Goal: Book appointment/travel/reservation

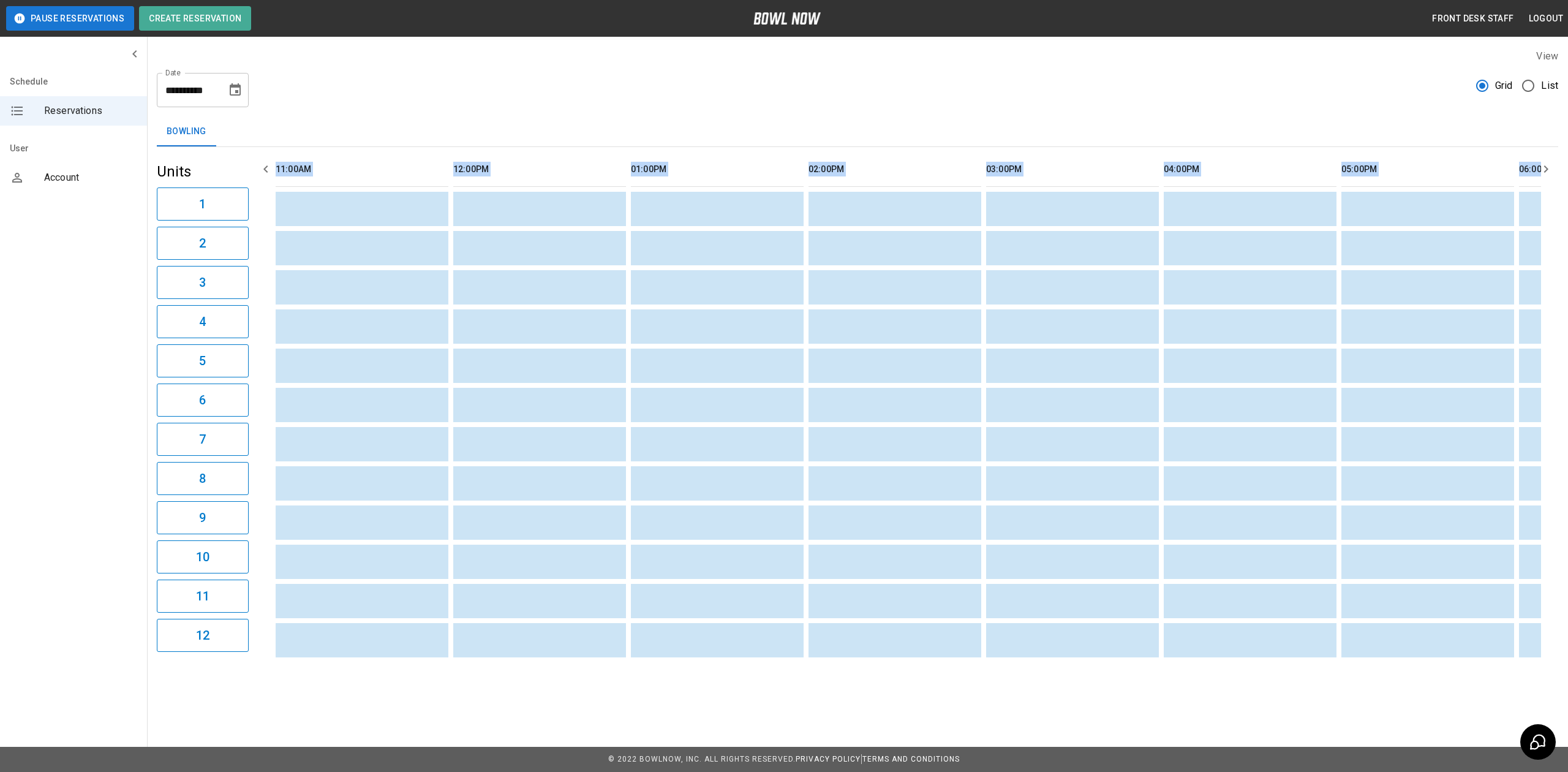
drag, startPoint x: 925, startPoint y: 662, endPoint x: 155, endPoint y: 672, distance: 770.1
click at [155, 672] on div "**********" at bounding box center [857, 355] width 1421 height 633
click at [666, 89] on div "**********" at bounding box center [857, 84] width 1402 height 44
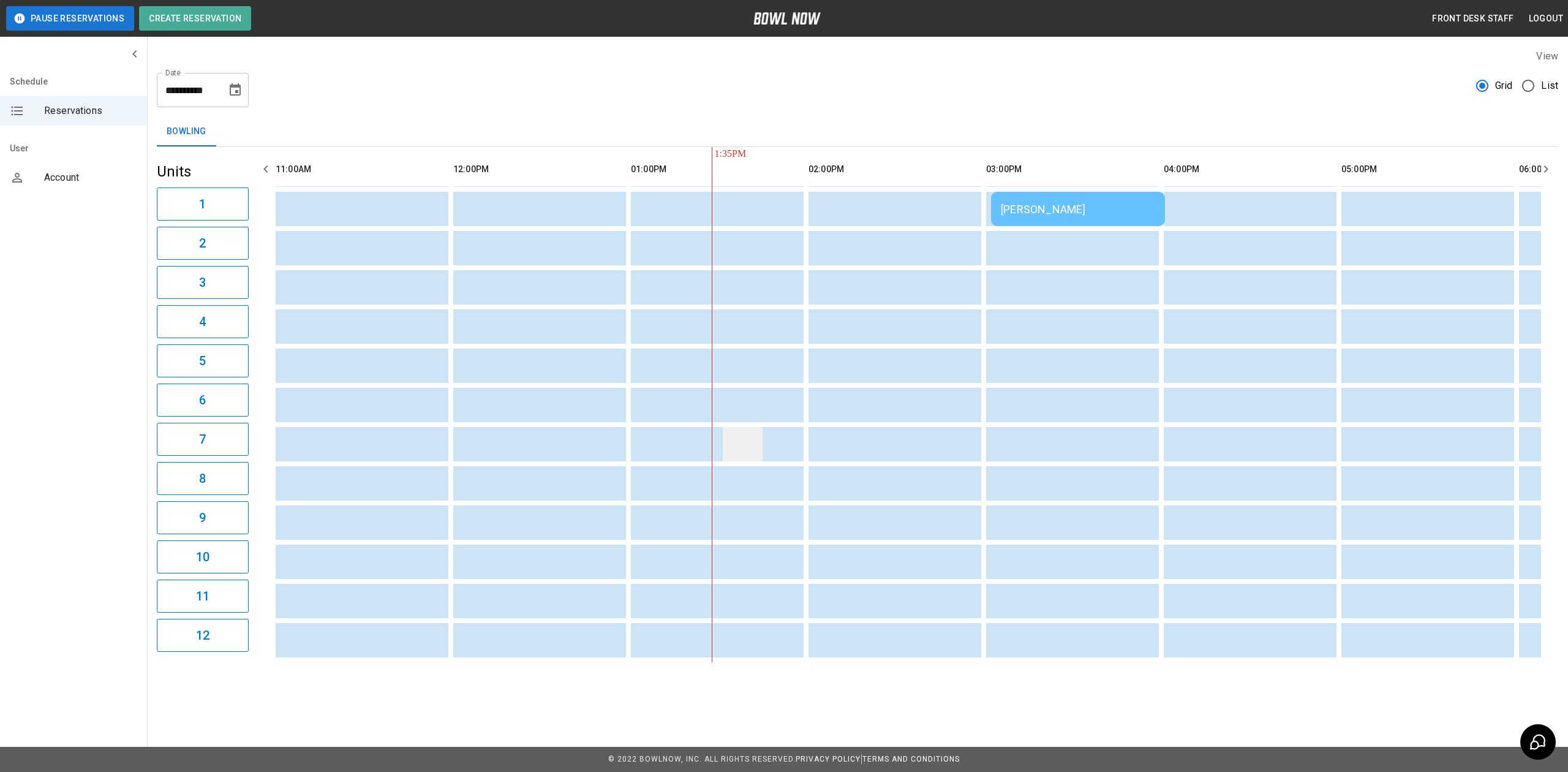
scroll to position [0, 355]
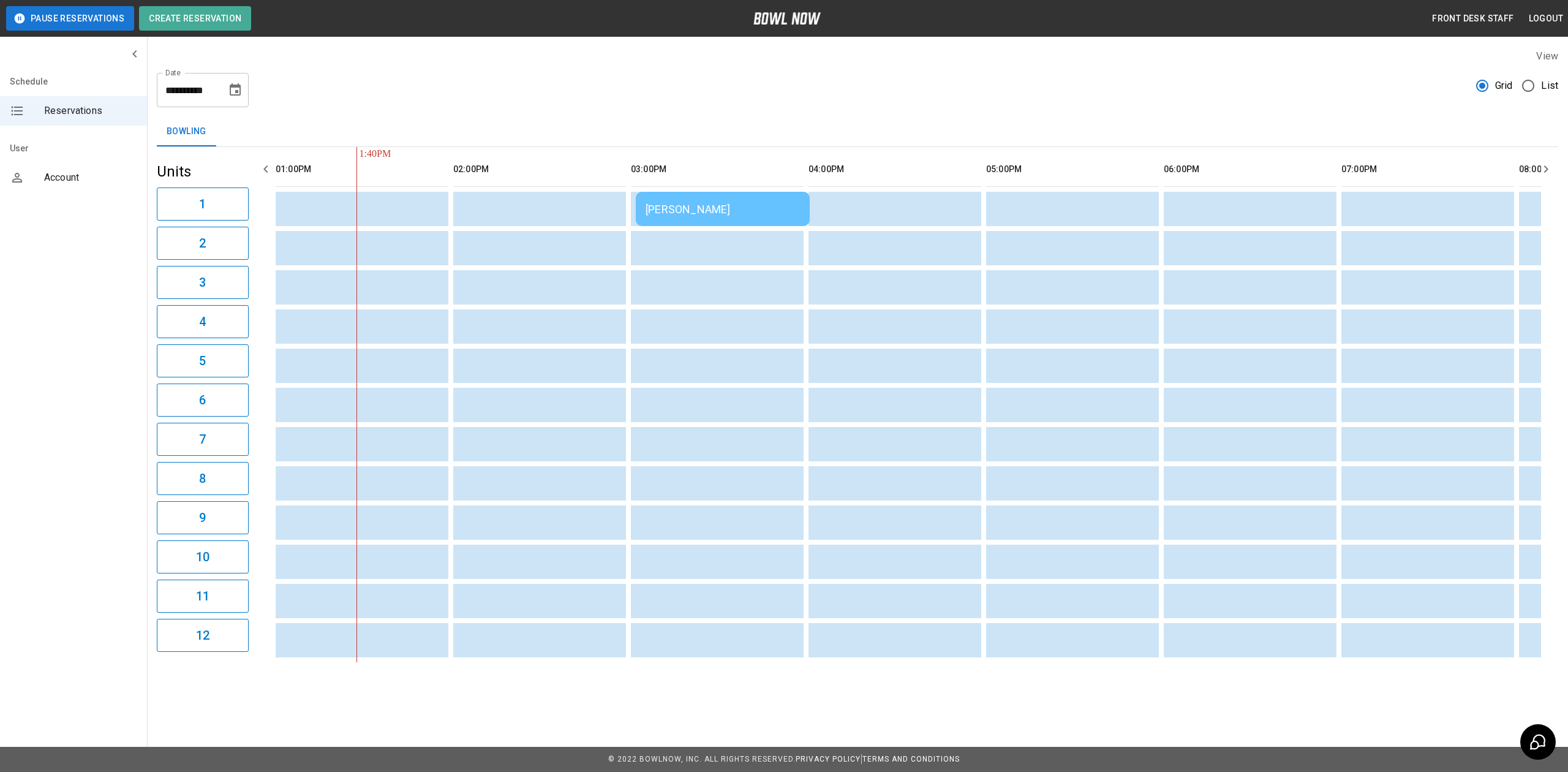
click at [756, 222] on td "[PERSON_NAME]" at bounding box center [723, 208] width 174 height 34
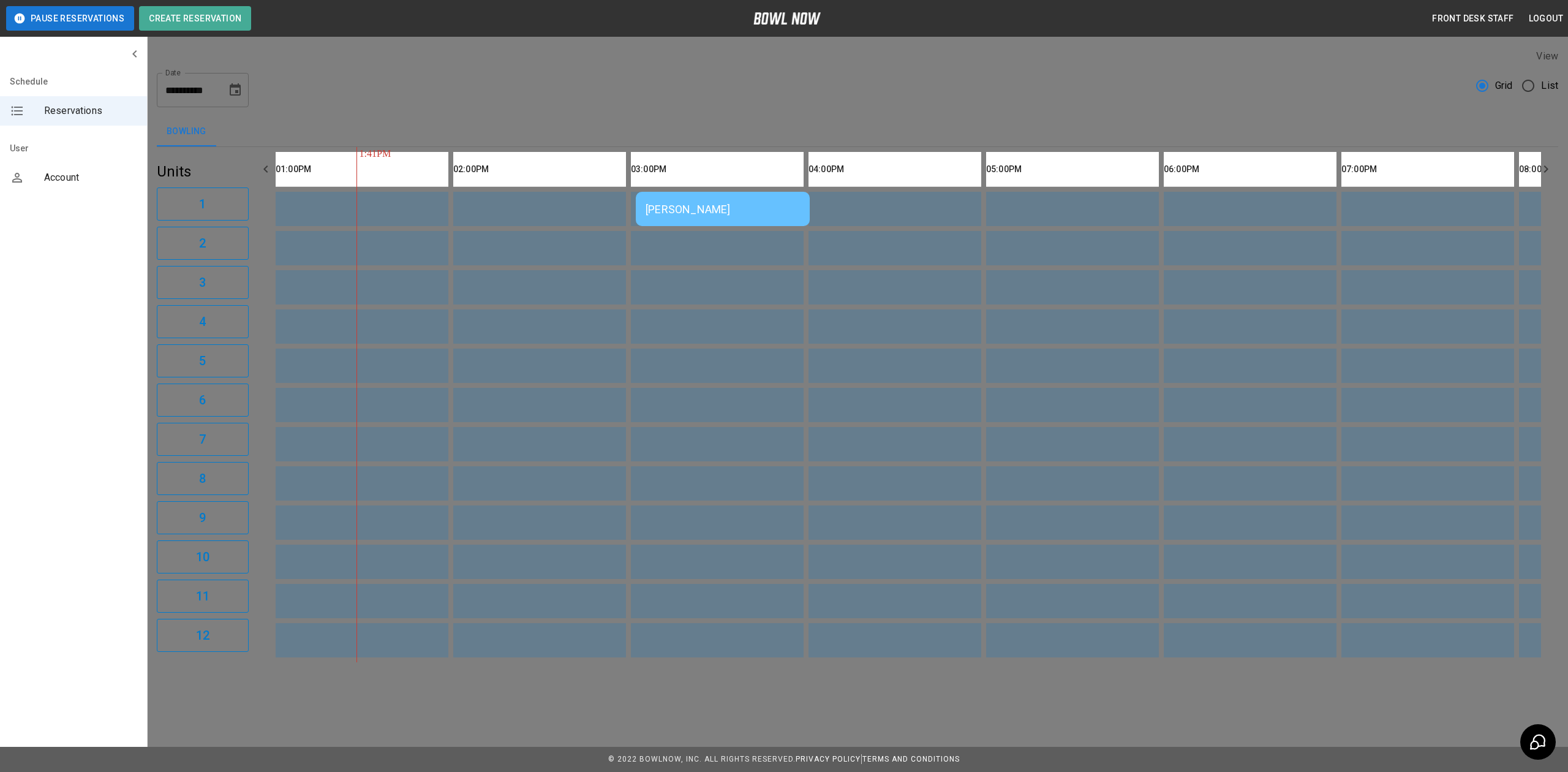
scroll to position [20, 0]
click at [1214, 479] on div at bounding box center [784, 386] width 1568 height 772
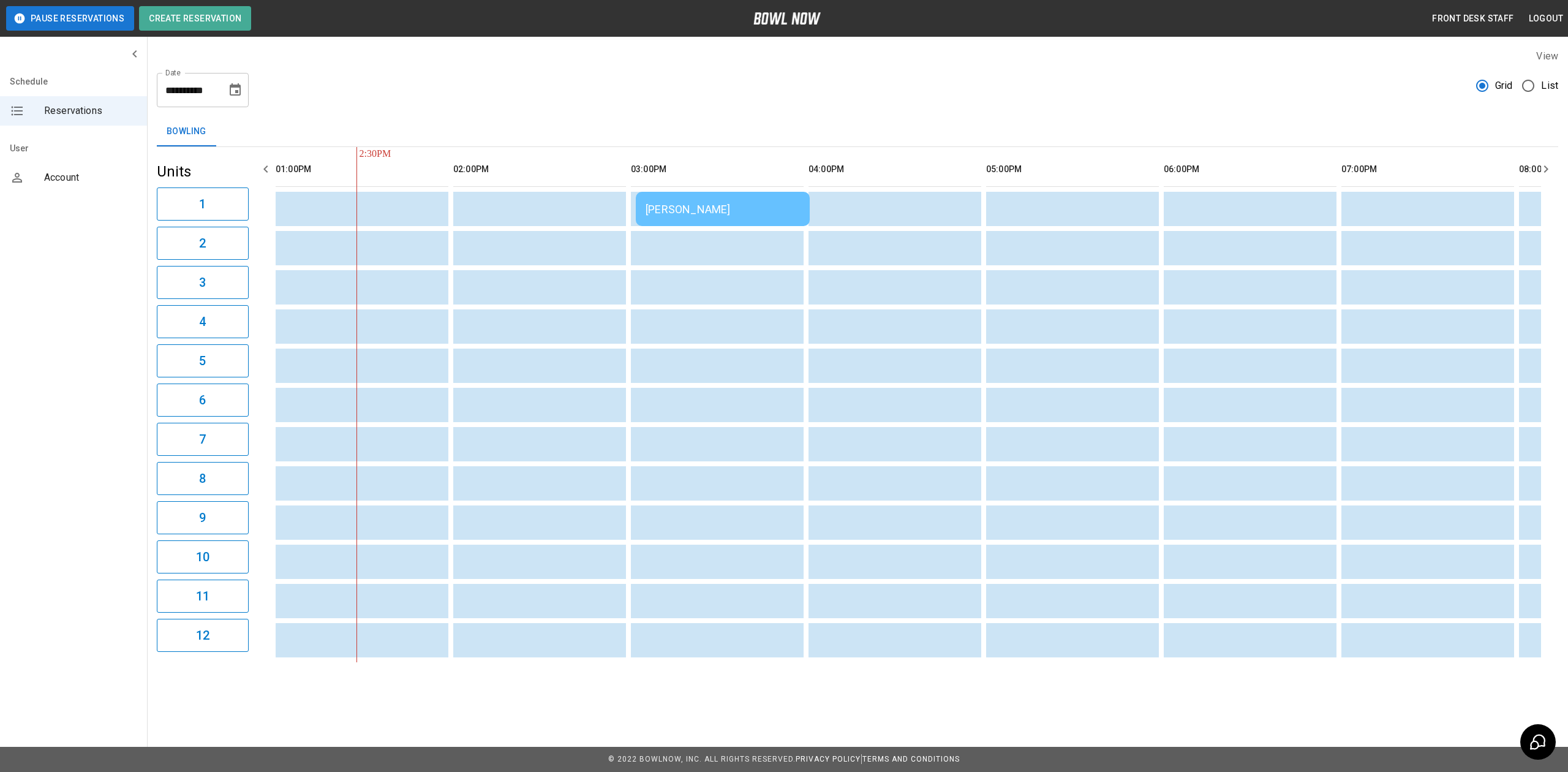
click at [707, 196] on td "[PERSON_NAME]" at bounding box center [723, 208] width 174 height 34
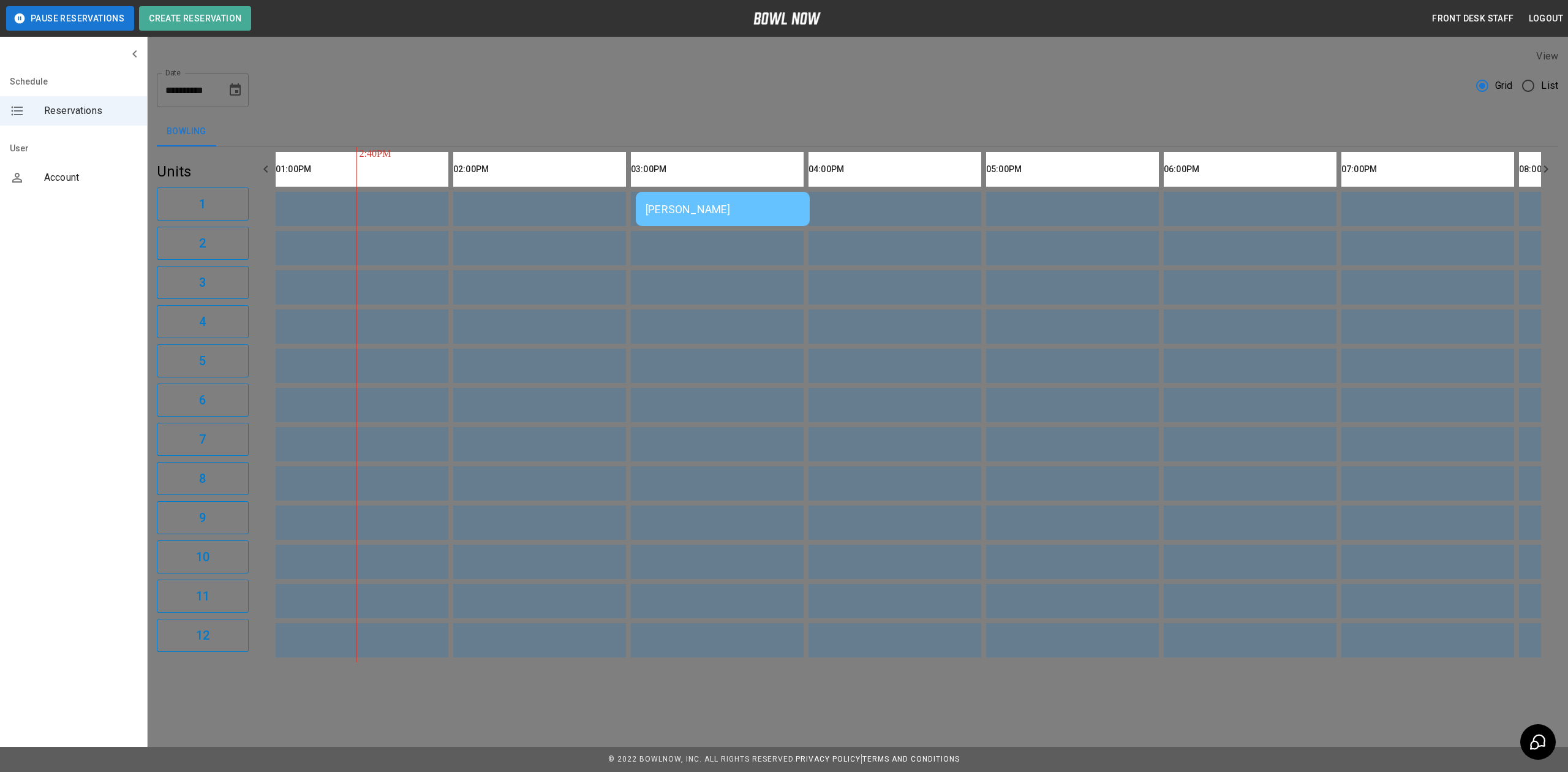
click at [1222, 184] on div at bounding box center [784, 386] width 1568 height 772
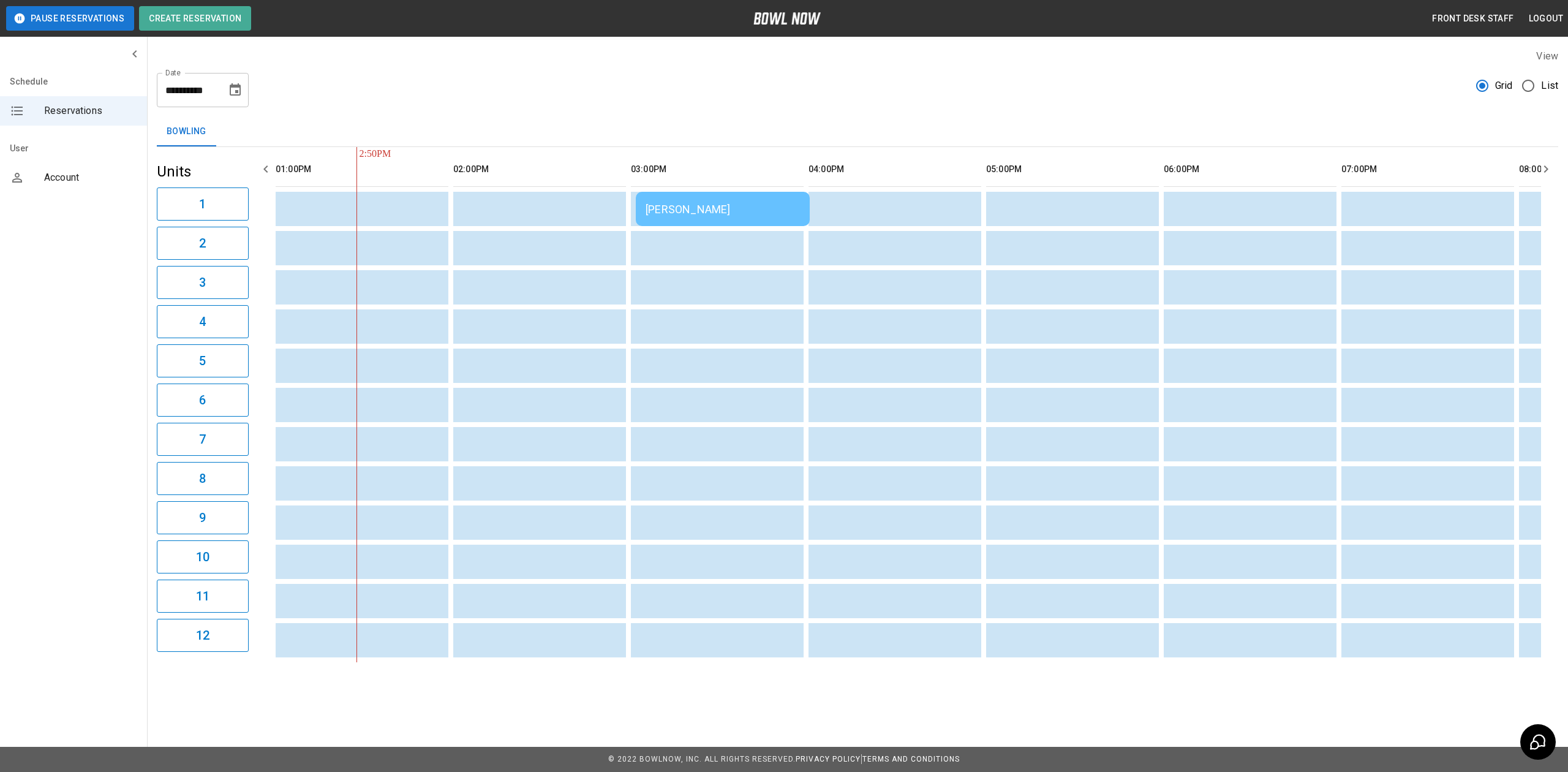
click at [653, 213] on div "[PERSON_NAME]" at bounding box center [723, 208] width 155 height 13
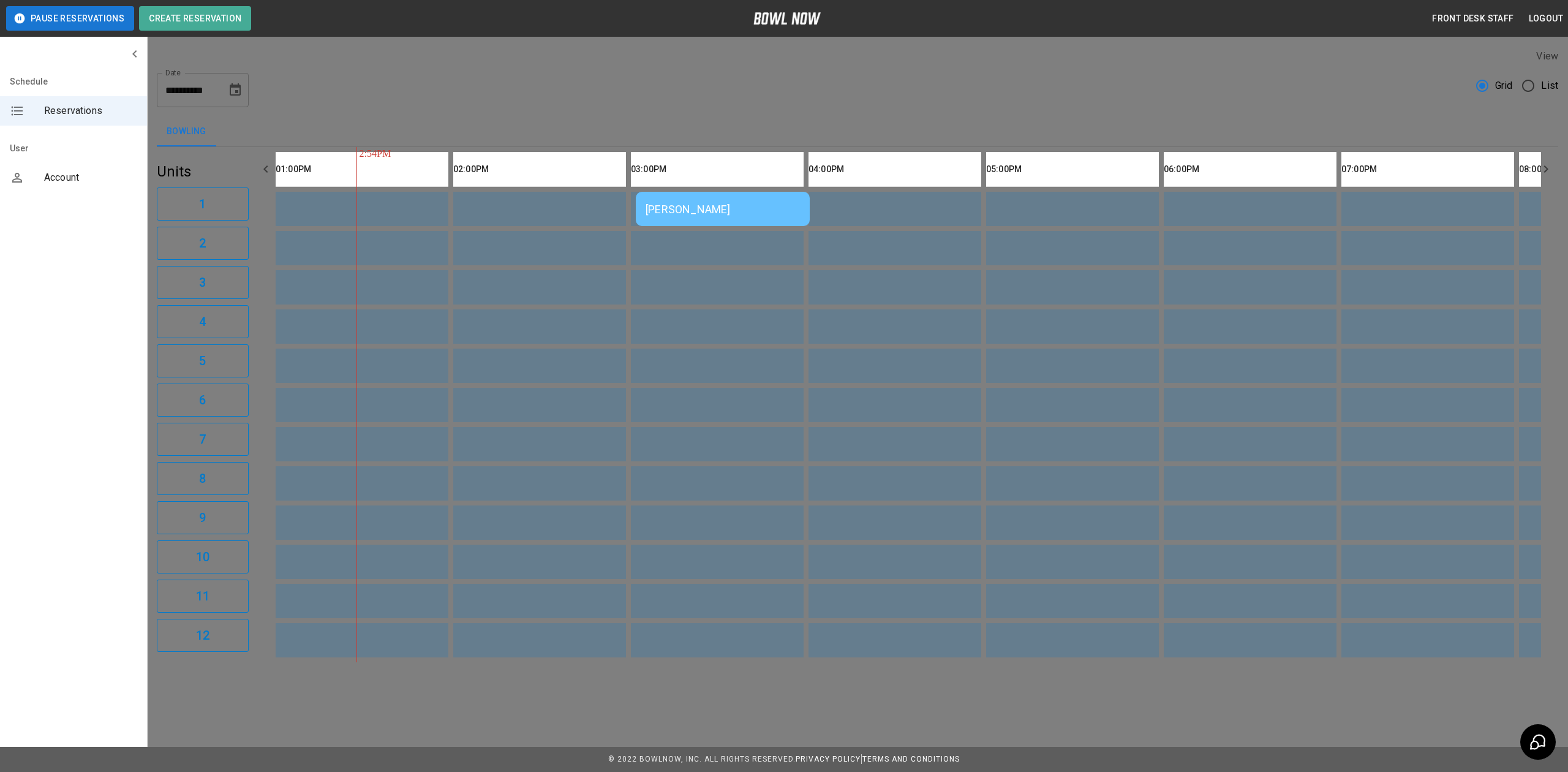
click at [1255, 387] on div at bounding box center [784, 386] width 1568 height 772
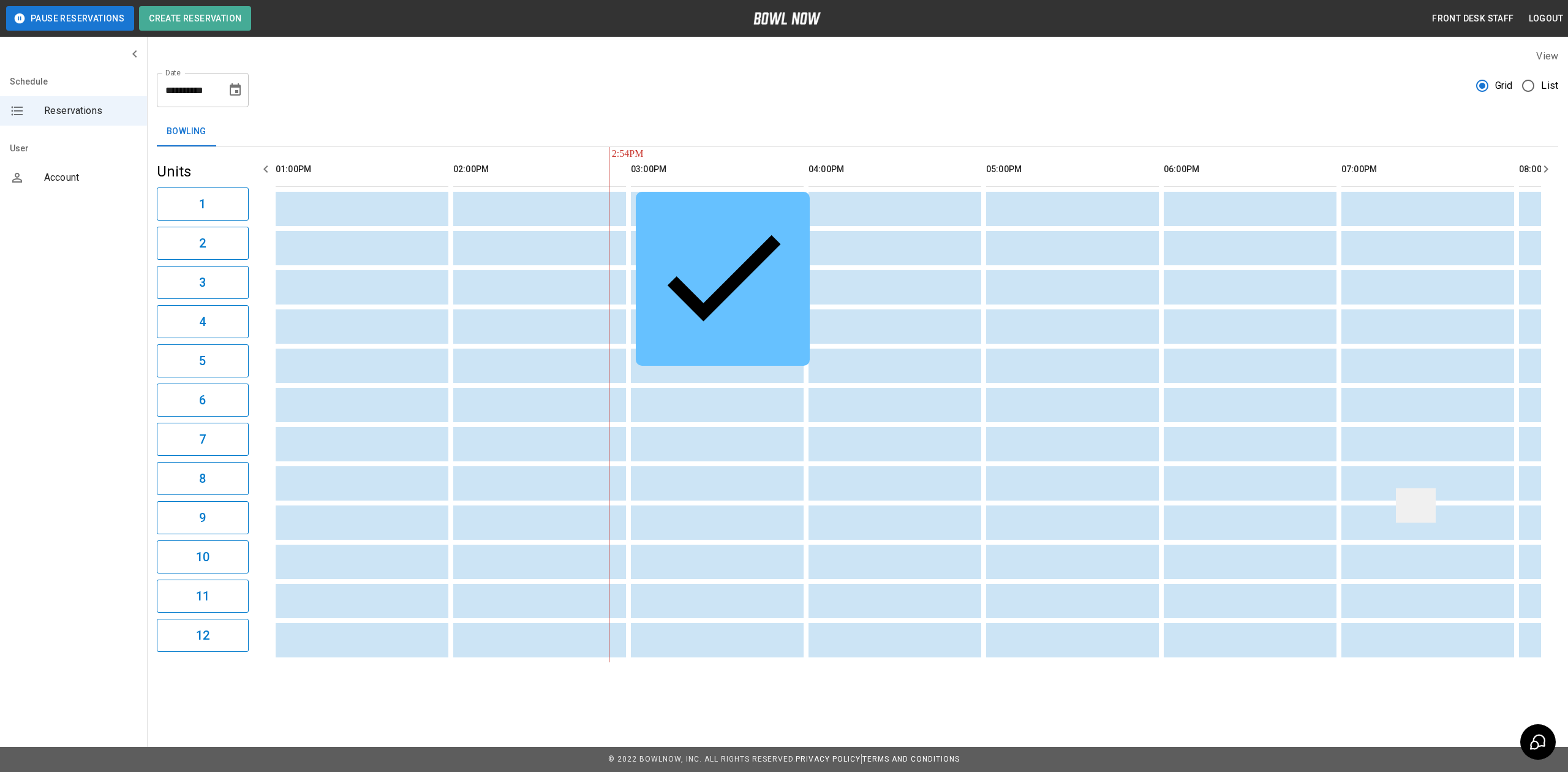
scroll to position [0, 533]
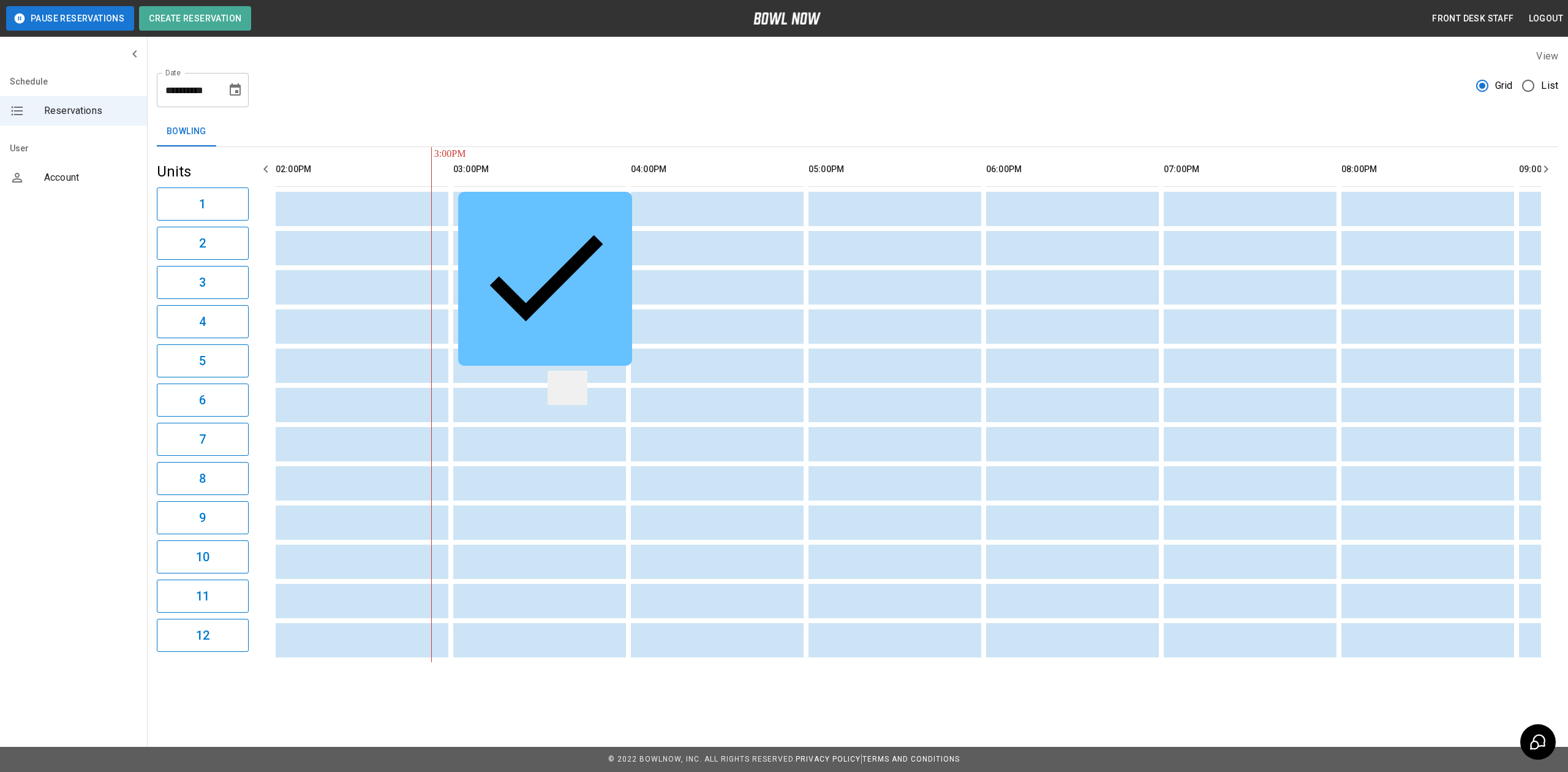
click at [575, 371] on td "sticky table" at bounding box center [568, 387] width 40 height 34
drag, startPoint x: 507, startPoint y: 253, endPoint x: 519, endPoint y: 229, distance: 26.8
click at [527, 213] on div "[PERSON_NAME]" at bounding box center [545, 279] width 155 height 155
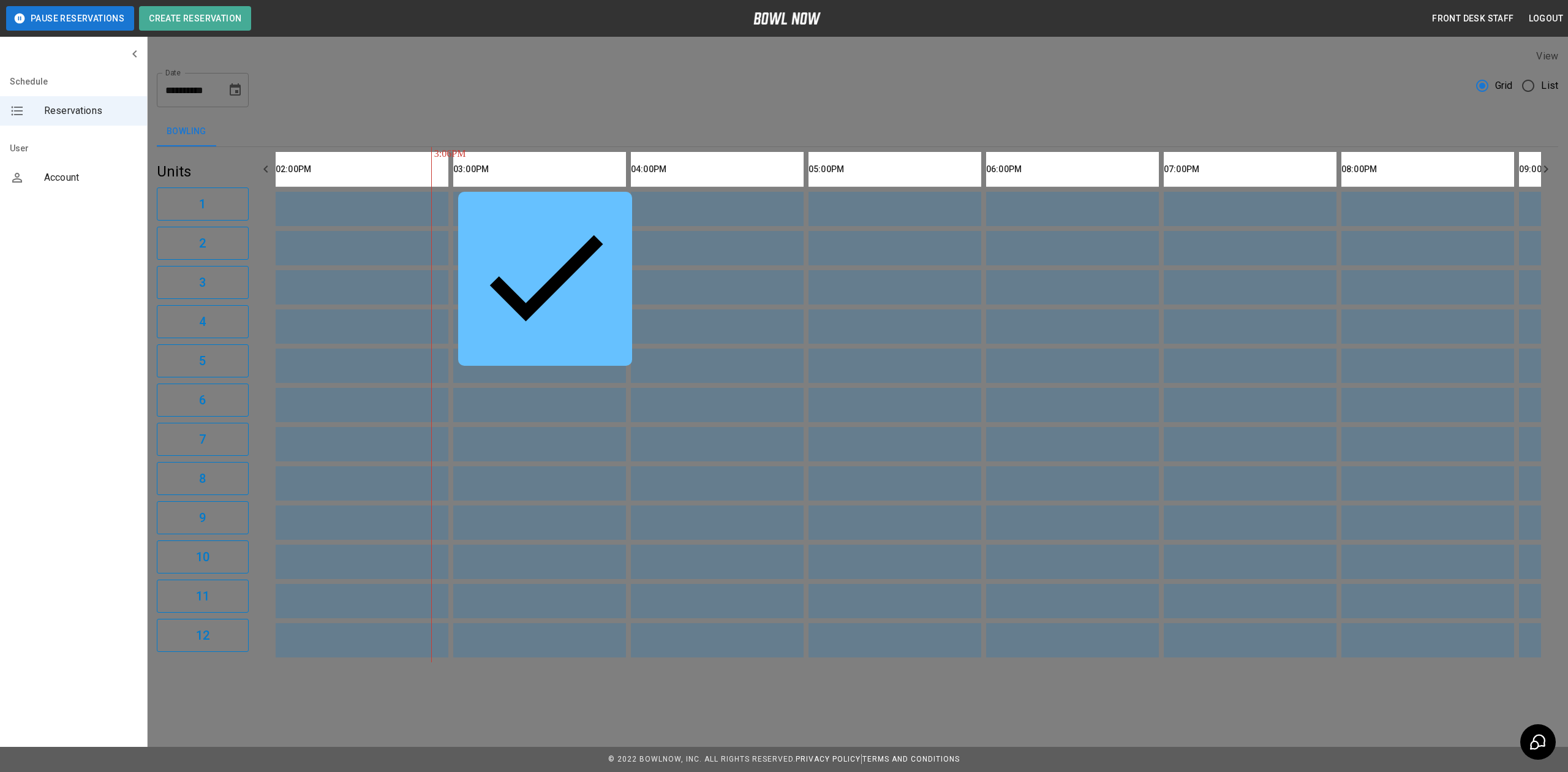
scroll to position [20, 0]
click at [1161, 317] on div at bounding box center [784, 386] width 1568 height 772
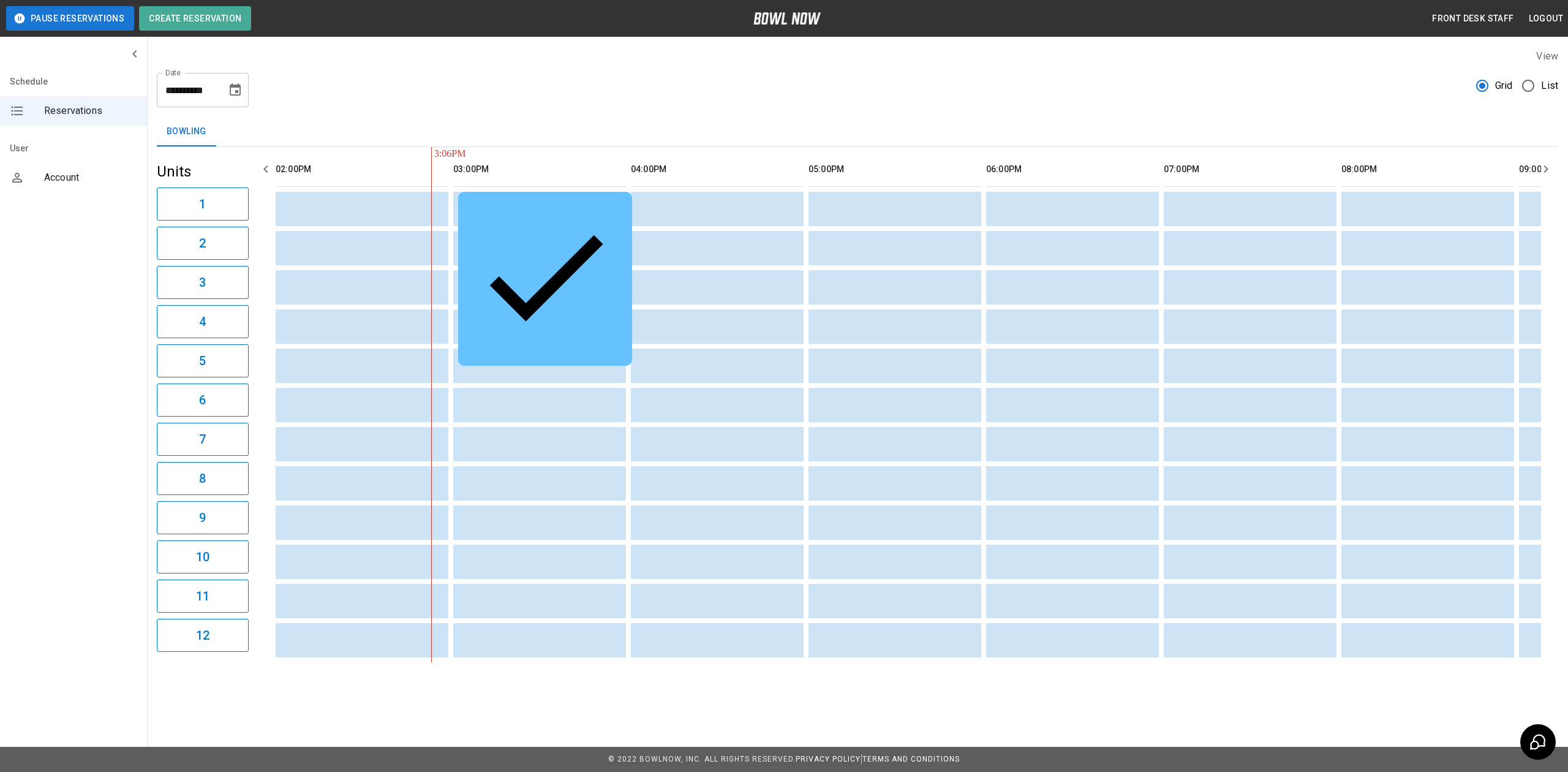
click at [511, 217] on td "[PERSON_NAME]" at bounding box center [545, 279] width 174 height 174
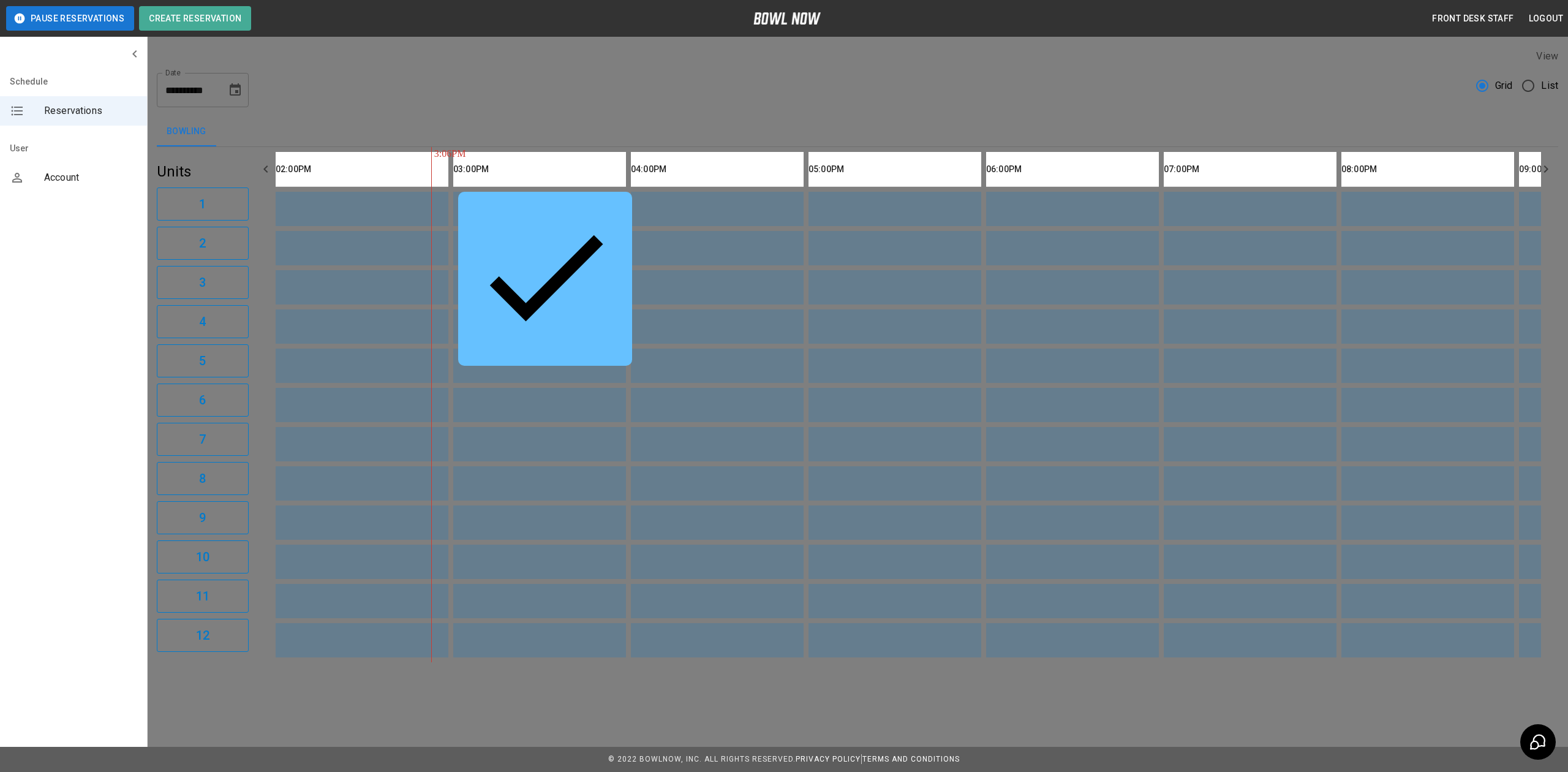
drag, startPoint x: 587, startPoint y: 689, endPoint x: 648, endPoint y: 699, distance: 61.8
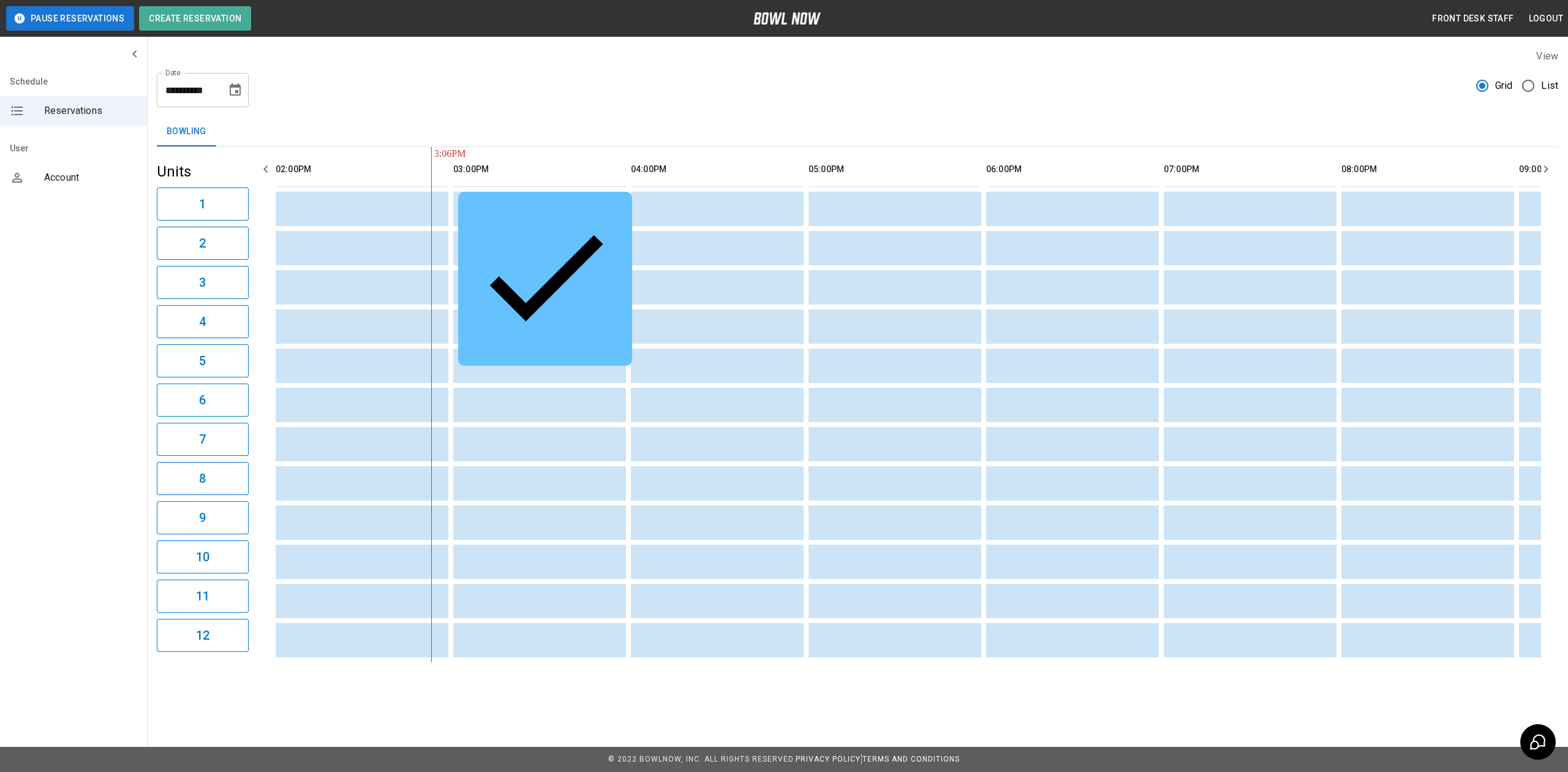
drag, startPoint x: 852, startPoint y: 415, endPoint x: 861, endPoint y: 419, distance: 9.8
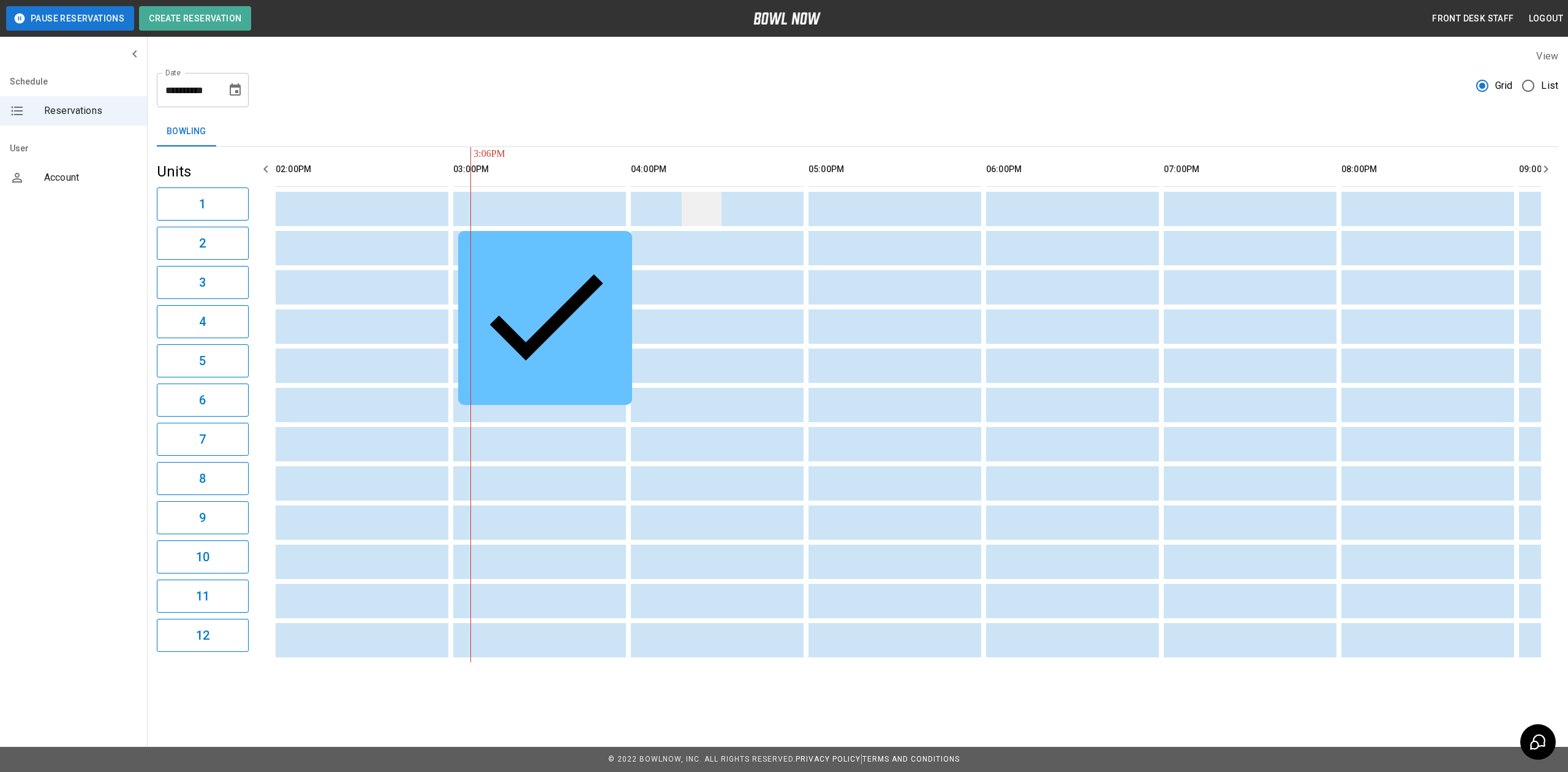
scroll to position [0, 711]
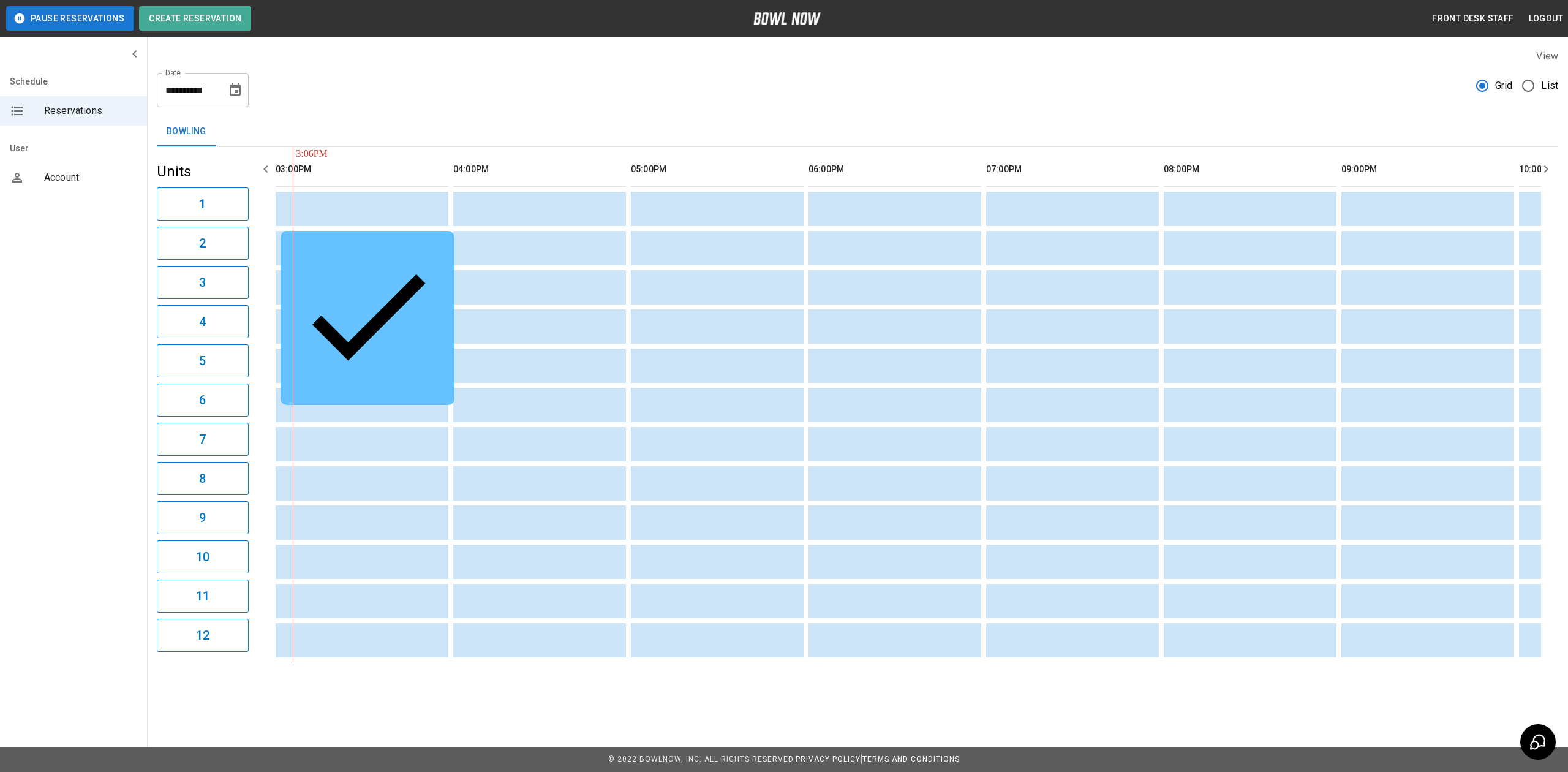
click at [402, 239] on td "[PERSON_NAME]" at bounding box center [368, 318] width 174 height 174
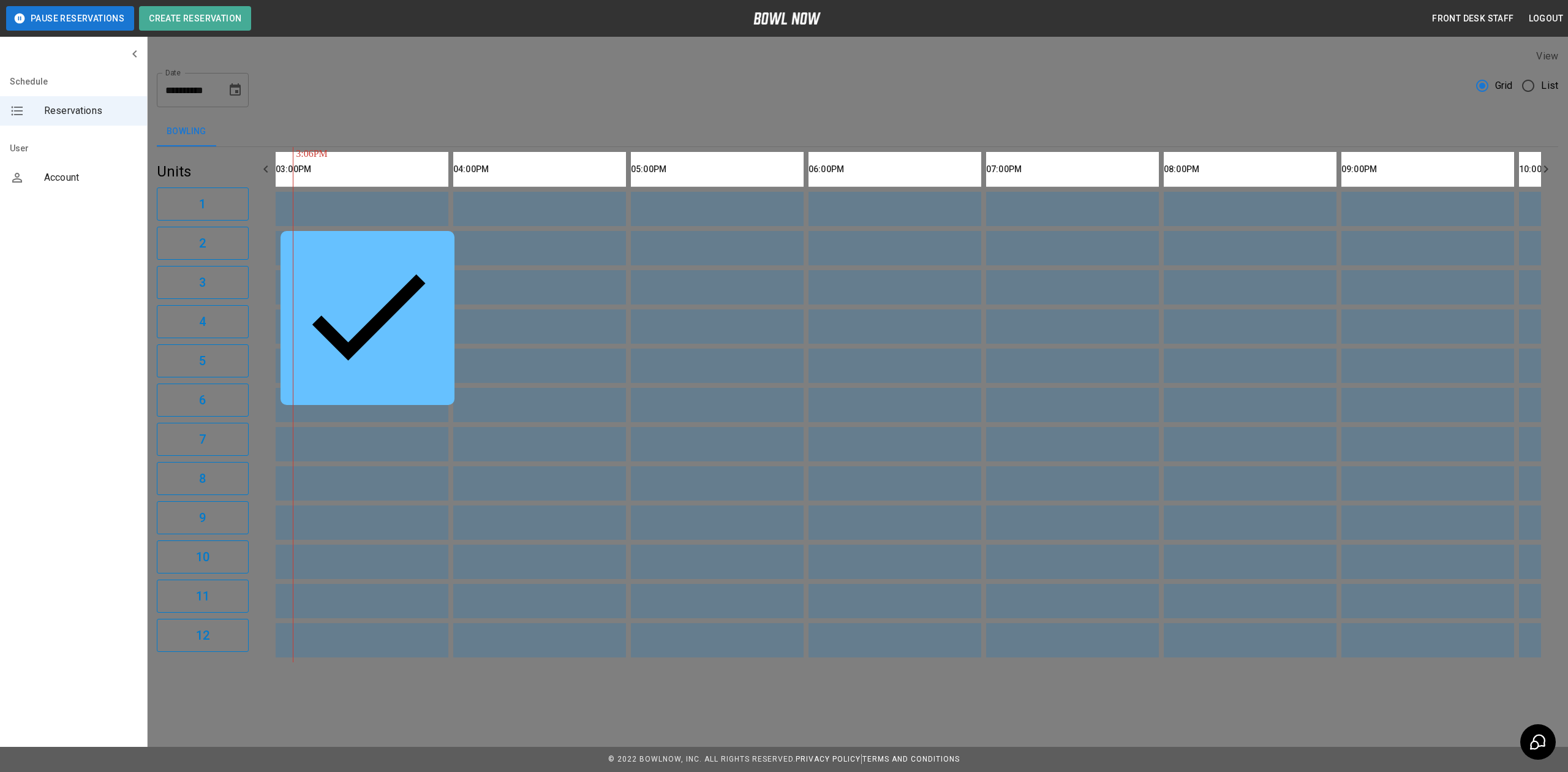
scroll to position [20, 0]
drag, startPoint x: 1103, startPoint y: 425, endPoint x: 1098, endPoint y: 436, distance: 12.1
click at [1103, 425] on div at bounding box center [784, 386] width 1568 height 772
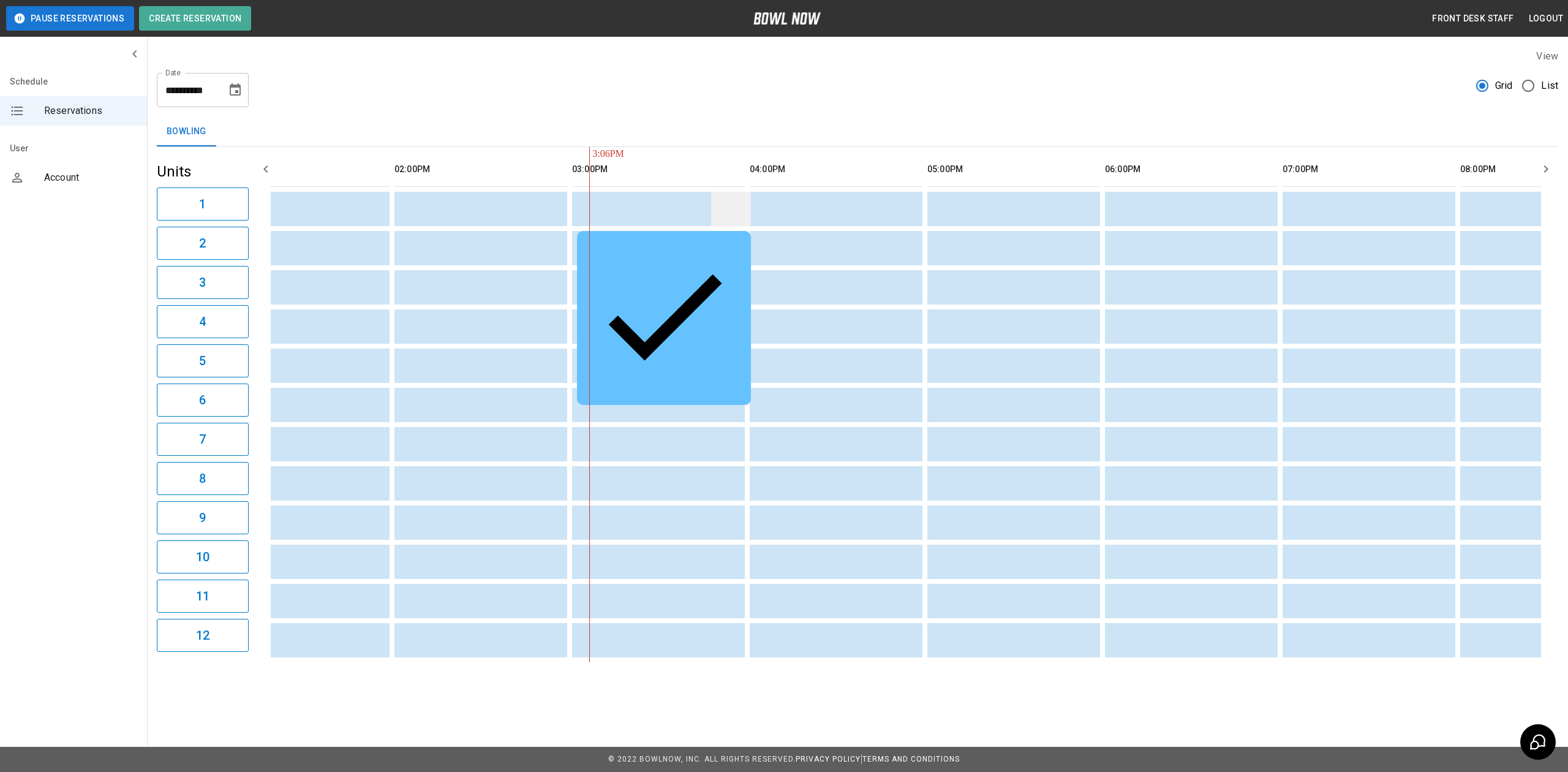
scroll to position [0, 404]
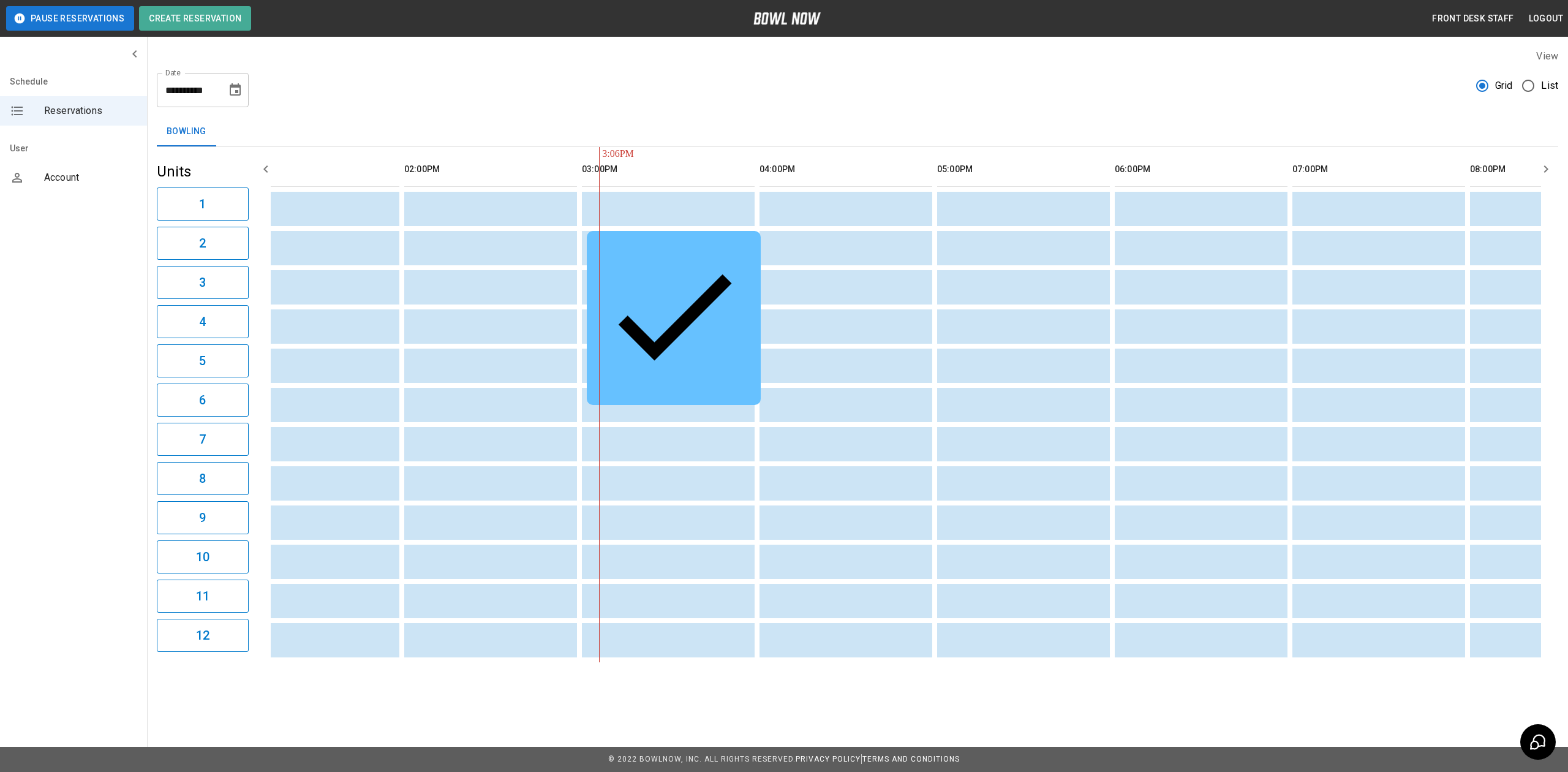
click at [686, 242] on div "[PERSON_NAME]" at bounding box center [674, 318] width 155 height 155
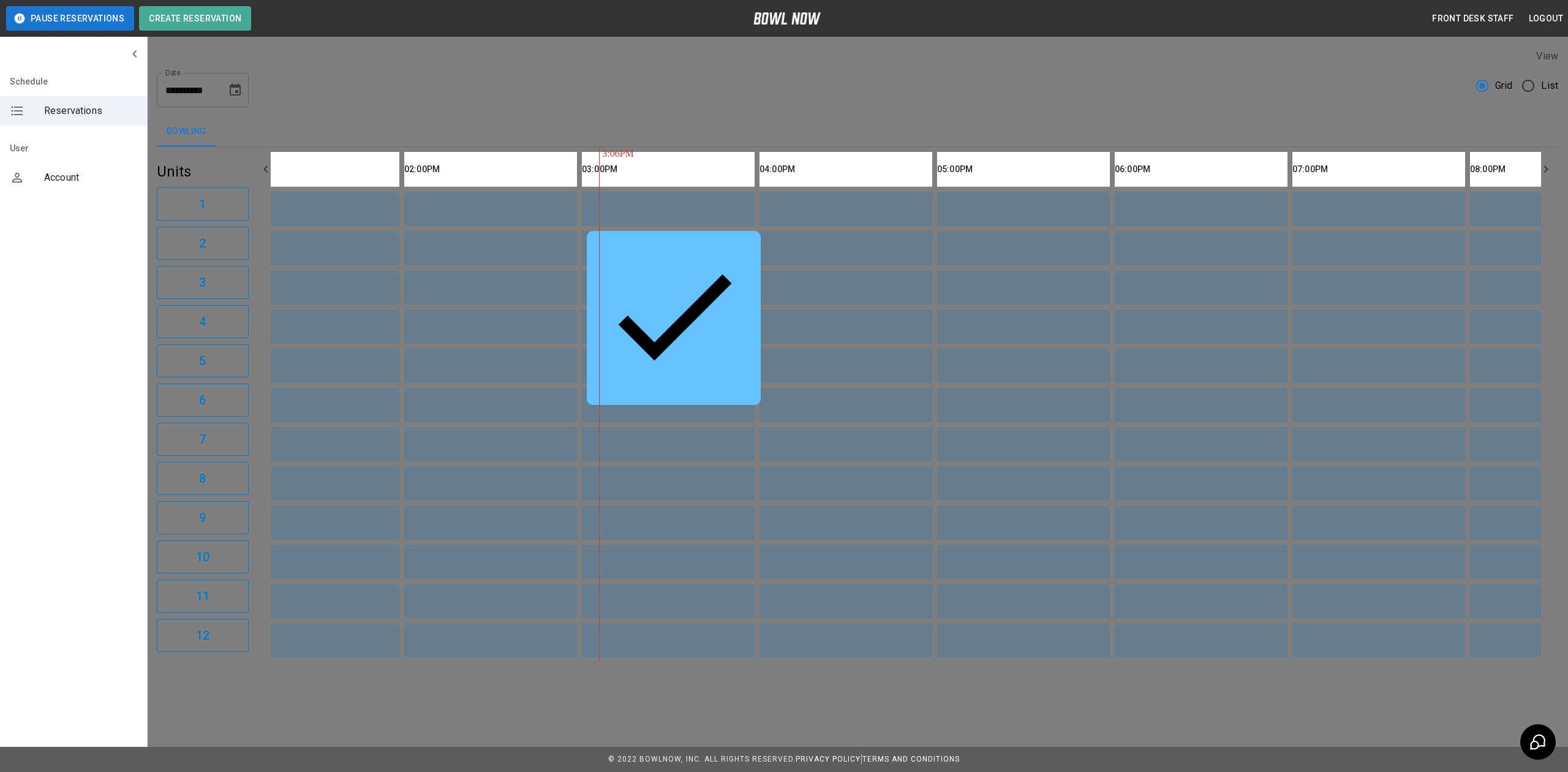
scroll to position [20, 0]
click at [1084, 332] on div at bounding box center [784, 386] width 1568 height 772
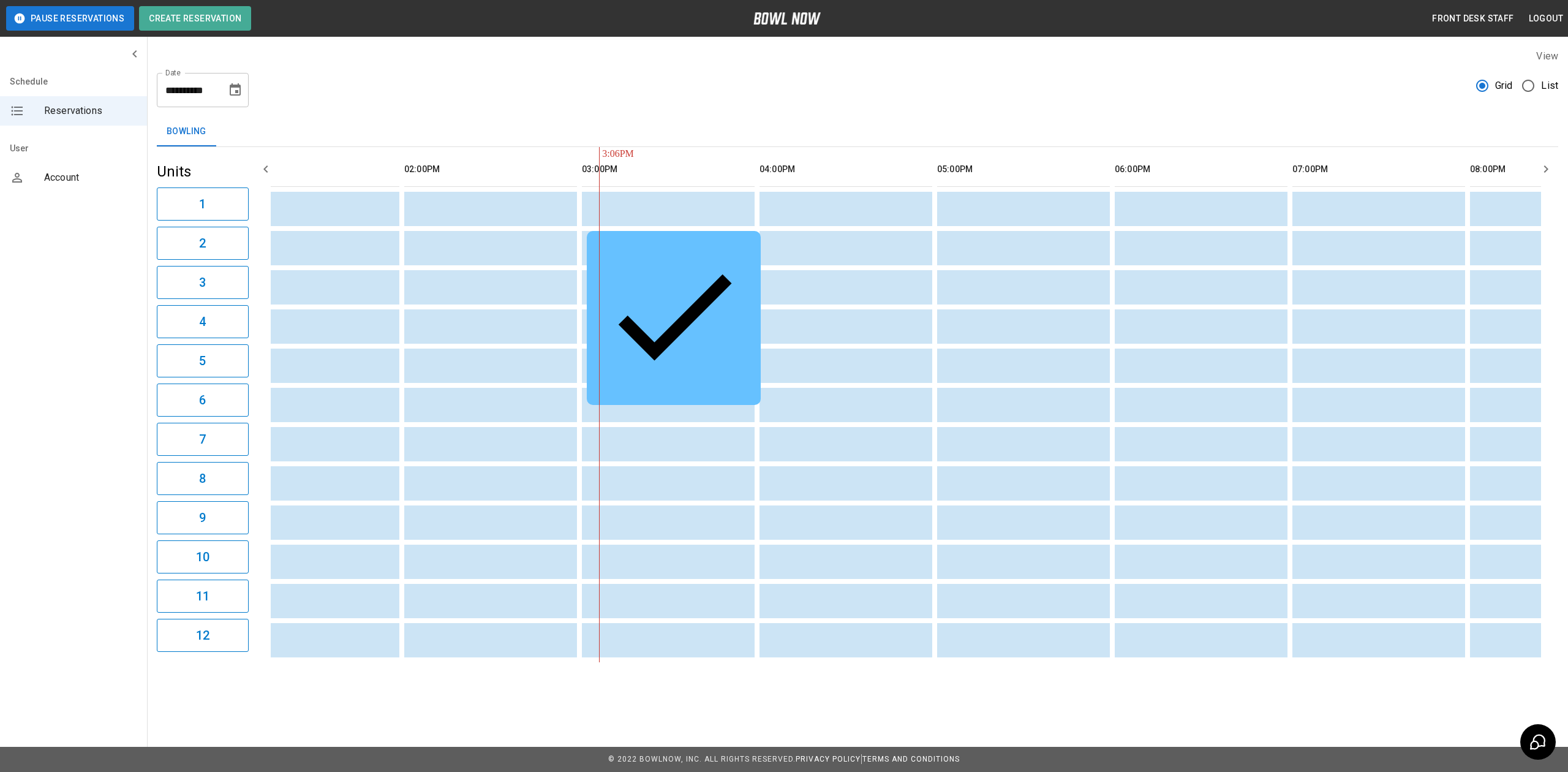
click at [606, 248] on icon "sticky table" at bounding box center [674, 316] width 155 height 155
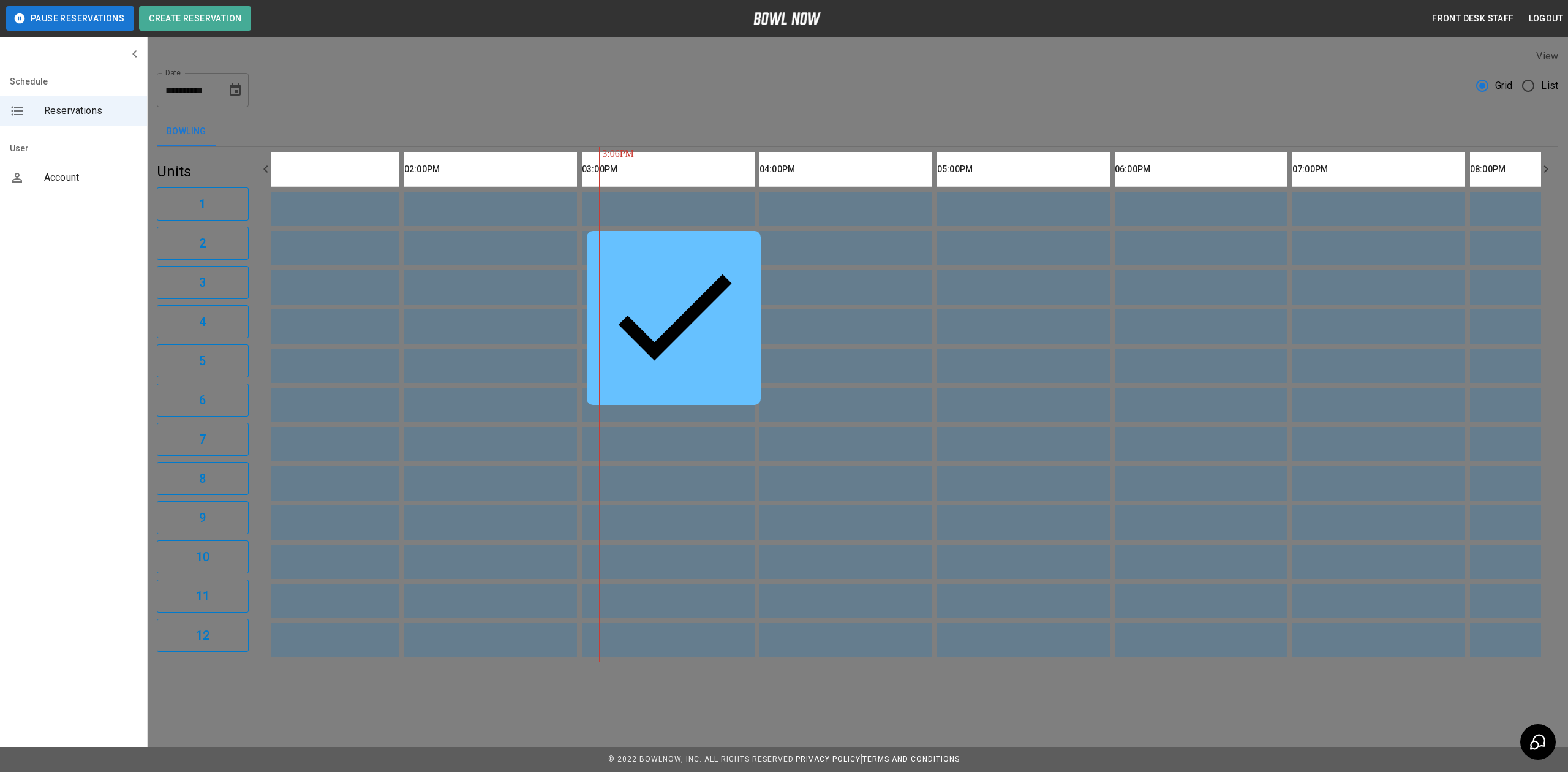
scroll to position [273, 0]
click at [1074, 400] on div at bounding box center [784, 386] width 1568 height 772
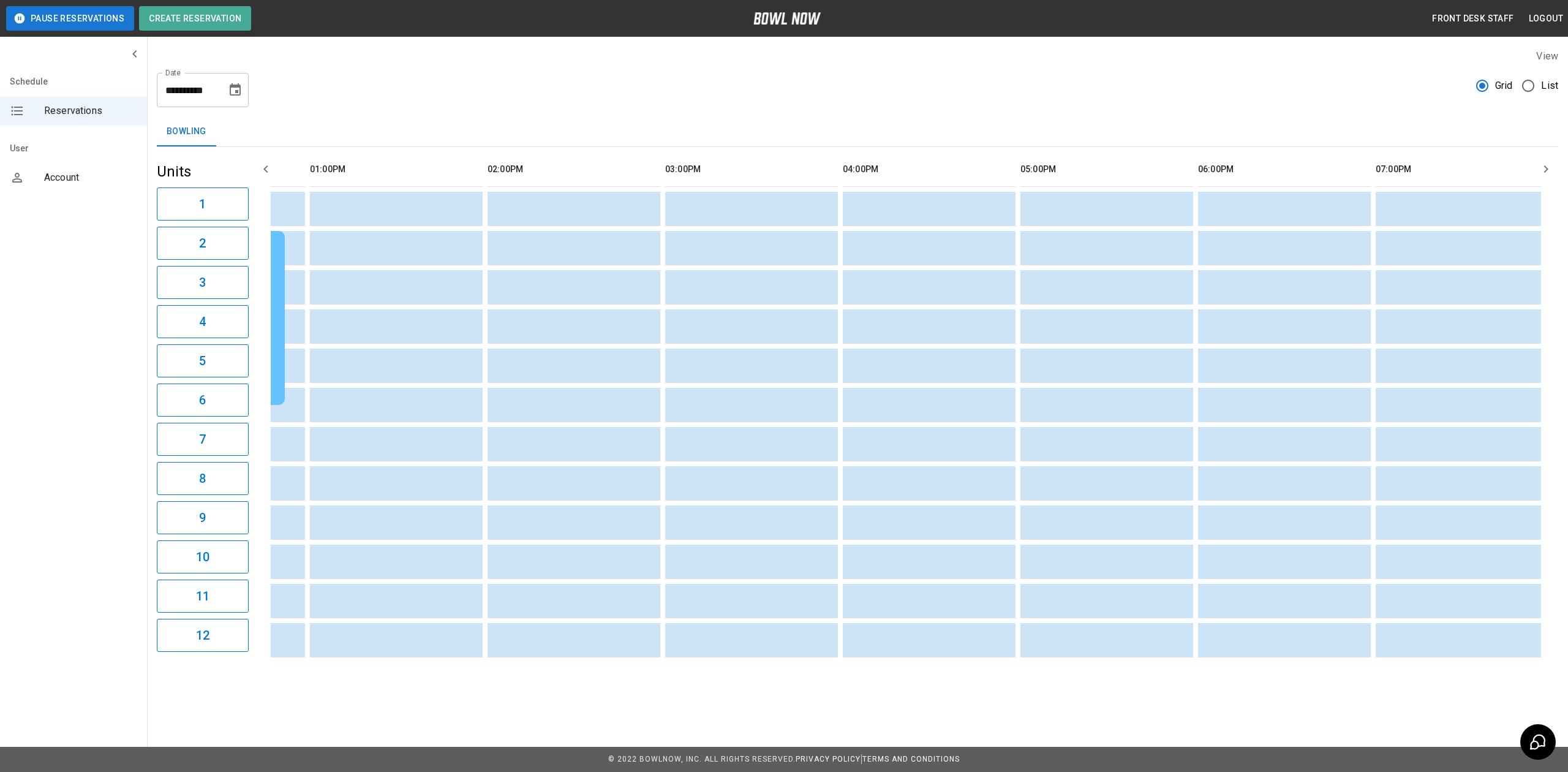
scroll to position [0, 0]
